Goal: Entertainment & Leisure: Consume media (video, audio)

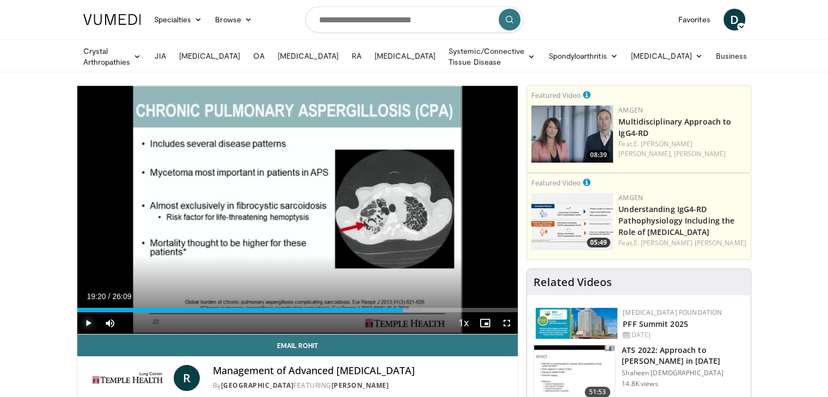
click at [86, 318] on span "Video Player" at bounding box center [88, 324] width 22 height 22
click at [507, 320] on span "Video Player" at bounding box center [507, 324] width 22 height 22
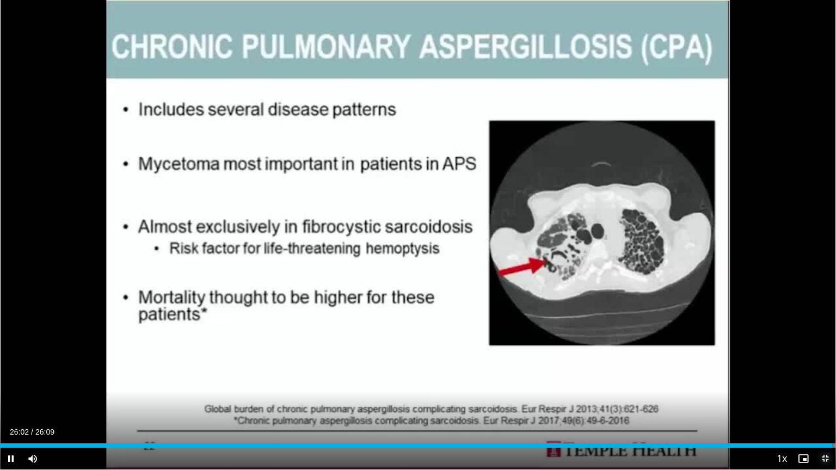
click at [823, 397] on span "Video Player" at bounding box center [826, 459] width 22 height 22
